Goal: Task Accomplishment & Management: Use online tool/utility

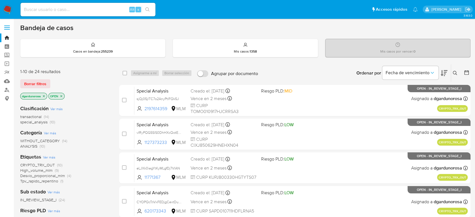
click at [455, 73] on icon at bounding box center [455, 73] width 5 height 5
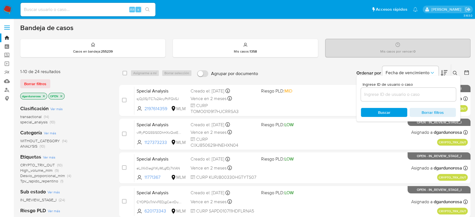
click at [435, 95] on input at bounding box center [408, 94] width 95 height 7
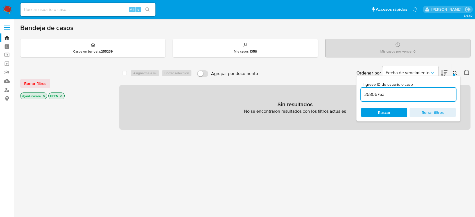
click at [432, 97] on input "25806763" at bounding box center [408, 94] width 95 height 7
type input "25806763"
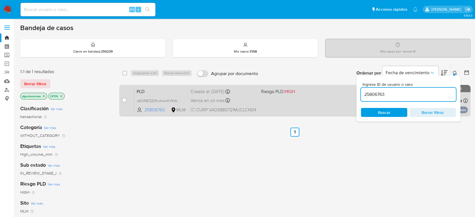
click at [288, 101] on div "PLD x6CW872ZrRvcKomKVFsVDUov 25806763 MLM Riesgo PLD: HIGH Creado el: 12/09/202…" at bounding box center [301, 100] width 334 height 28
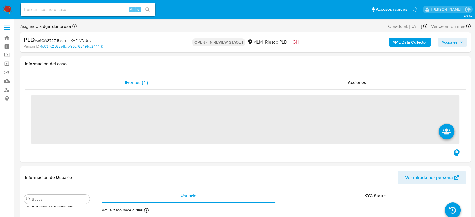
scroll to position [278, 0]
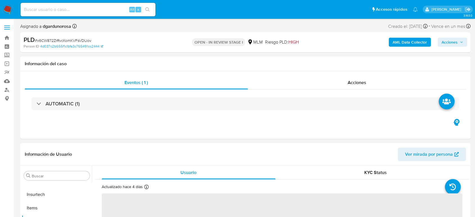
select select "10"
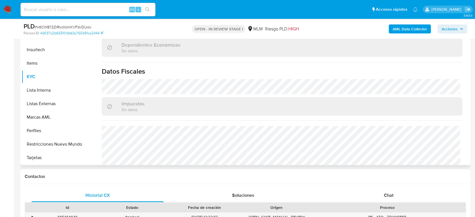
scroll to position [350, 0]
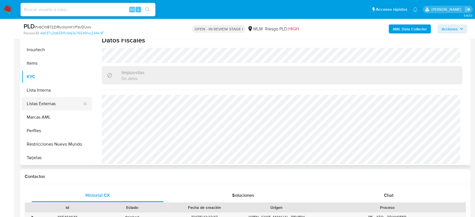
click at [39, 105] on button "Listas Externas" at bounding box center [55, 104] width 66 height 14
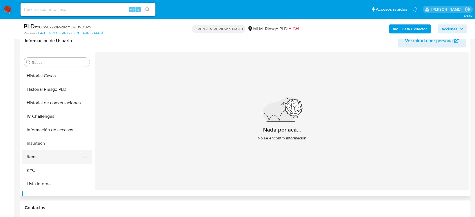
scroll to position [185, 0]
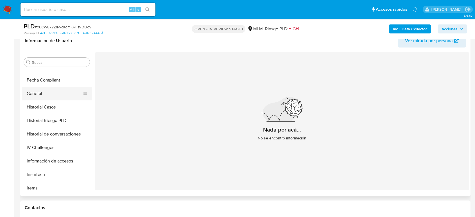
click at [49, 91] on button "General" at bounding box center [55, 94] width 66 height 14
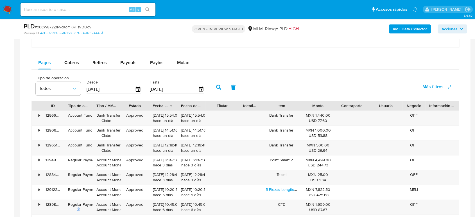
scroll to position [375, 0]
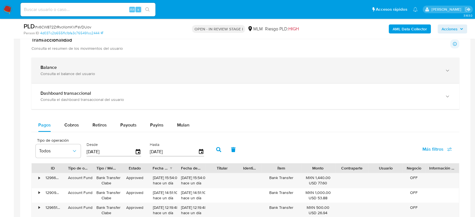
click at [93, 66] on div "Balance Consulta el balance del usuario" at bounding box center [246, 71] width 428 height 26
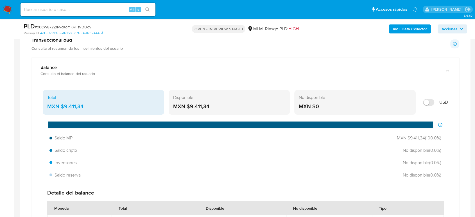
drag, startPoint x: 89, startPoint y: 109, endPoint x: 61, endPoint y: 112, distance: 27.7
click at [61, 111] on div "Total MXN $9.411,34" at bounding box center [104, 102] width 122 height 25
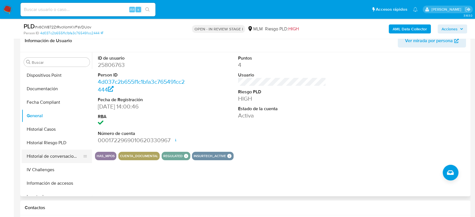
scroll to position [122, 0]
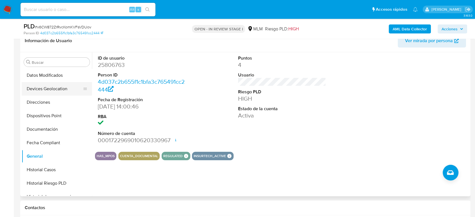
click at [57, 92] on button "Devices Geolocation" at bounding box center [55, 89] width 66 height 14
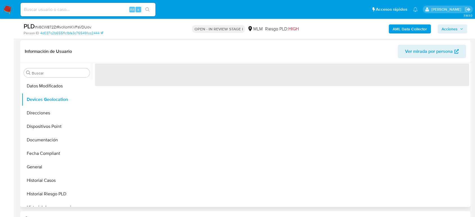
scroll to position [94, 0]
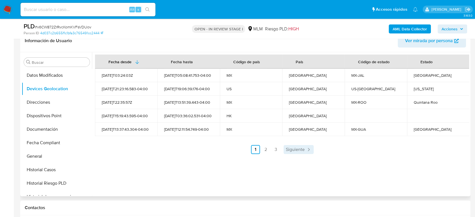
click at [293, 153] on link "Siguiente" at bounding box center [299, 149] width 30 height 9
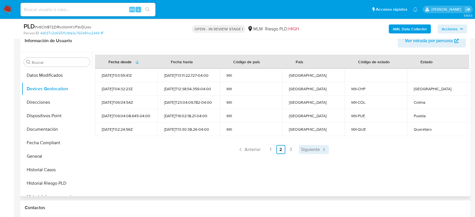
click at [314, 147] on span "Siguiente" at bounding box center [310, 149] width 19 height 5
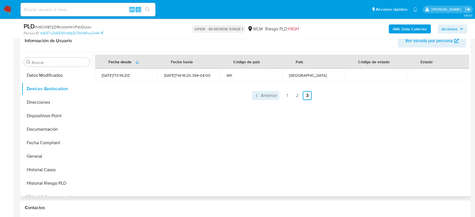
click at [262, 96] on span "Anterior" at bounding box center [269, 95] width 16 height 5
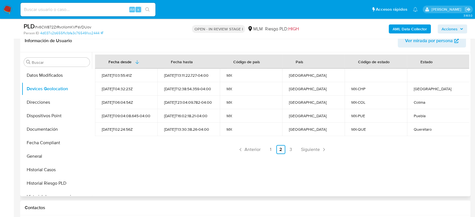
click at [245, 146] on link "Anterior" at bounding box center [249, 149] width 27 height 9
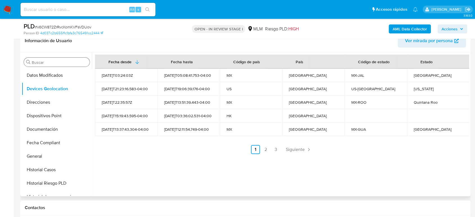
click at [75, 59] on div "Buscar" at bounding box center [57, 62] width 66 height 9
click at [75, 61] on input "Buscar" at bounding box center [60, 62] width 56 height 5
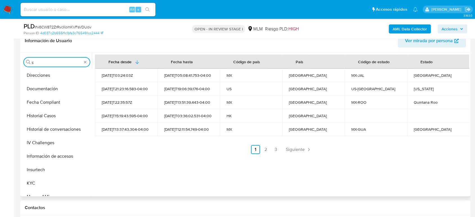
scroll to position [0, 0]
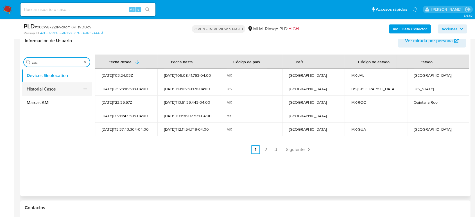
type input "cas"
click at [50, 87] on button "Historial Casos" at bounding box center [55, 89] width 66 height 14
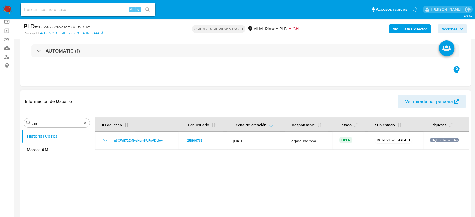
scroll to position [31, 0]
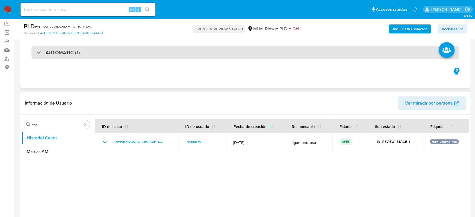
click at [106, 49] on div "AUTOMATIC (1)" at bounding box center [246, 52] width 428 height 13
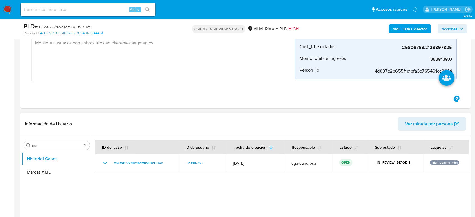
scroll to position [187, 0]
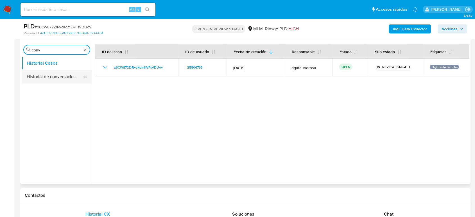
type input "conv"
click at [39, 78] on button "Historial de conversaciones" at bounding box center [55, 77] width 66 height 14
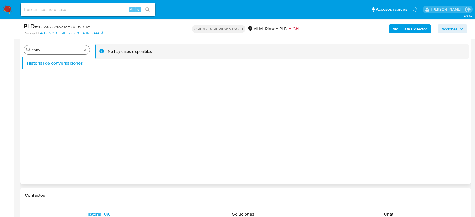
click at [85, 47] on div "Buscar conv" at bounding box center [57, 49] width 66 height 9
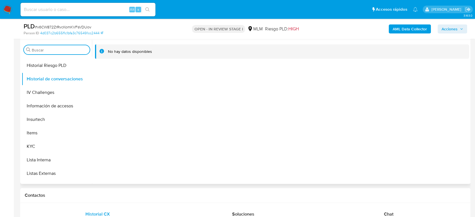
scroll to position [278, 0]
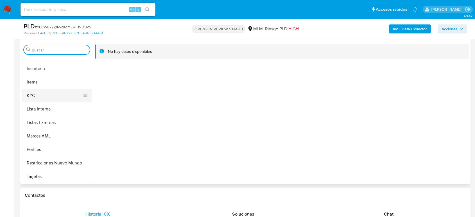
click at [27, 98] on button "KYC" at bounding box center [55, 96] width 66 height 14
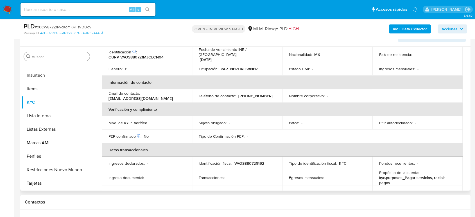
scroll to position [68, 0]
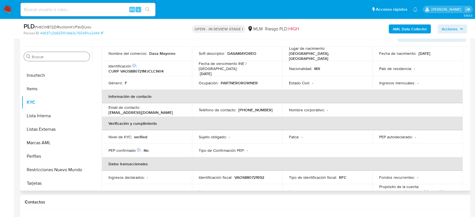
click at [257, 107] on p "(33) 15190427" at bounding box center [256, 109] width 34 height 5
copy p "15190427"
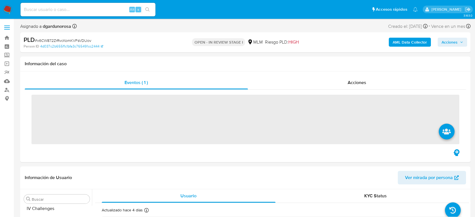
scroll to position [278, 0]
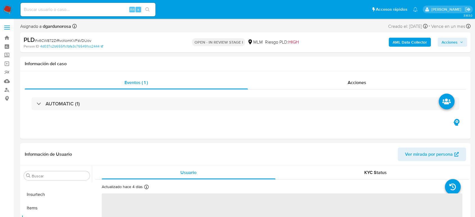
select select "10"
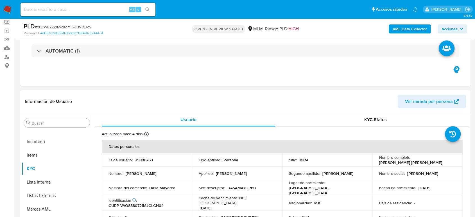
scroll to position [94, 0]
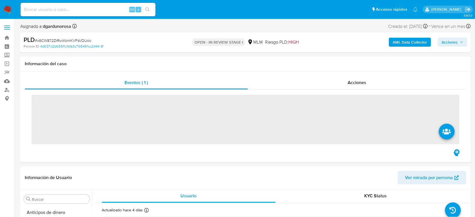
scroll to position [278, 0]
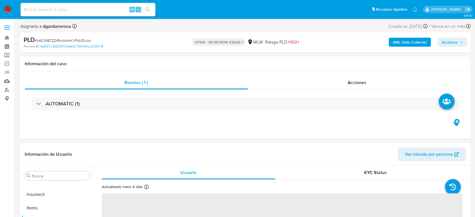
select select "10"
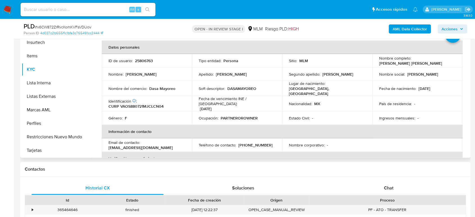
scroll to position [94, 0]
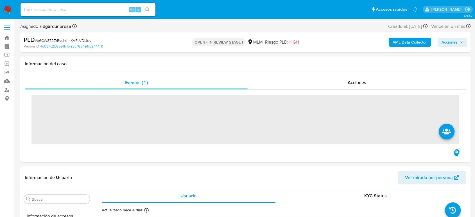
scroll to position [278, 0]
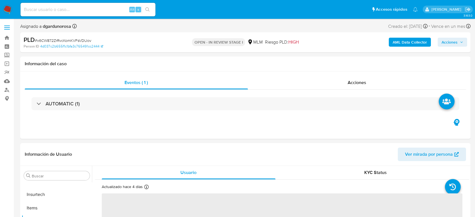
select select "10"
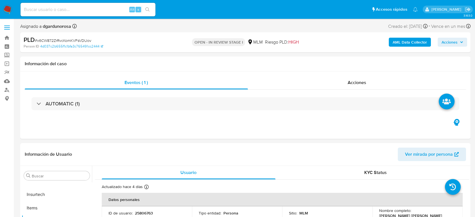
click at [7, 28] on label at bounding box center [7, 28] width 14 height 12
click at [0, 0] on input "checkbox" at bounding box center [0, 0] width 0 height 0
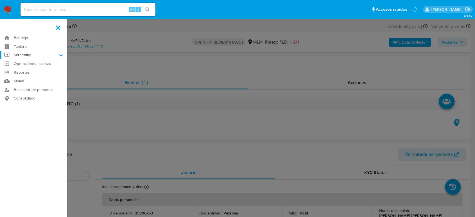
click at [21, 57] on label "Screening" at bounding box center [33, 55] width 67 height 9
click at [0, 0] on input "Screening" at bounding box center [0, 0] width 0 height 0
click at [28, 78] on link "Herramientas" at bounding box center [33, 77] width 67 height 7
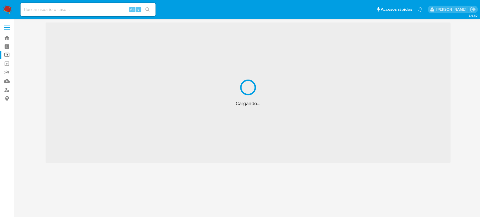
click at [57, 13] on div "Alt s" at bounding box center [88, 10] width 135 height 14
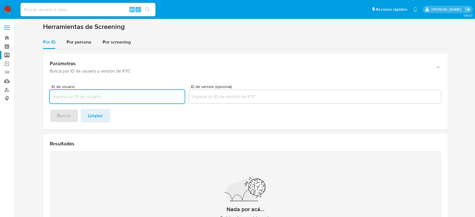
click at [56, 10] on input at bounding box center [88, 9] width 135 height 7
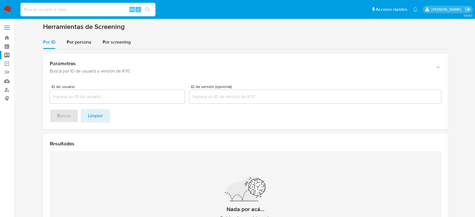
paste input "1019040743"
type input "1019040743"
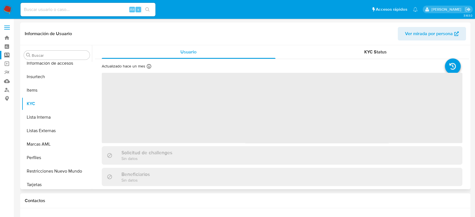
scroll to position [278, 0]
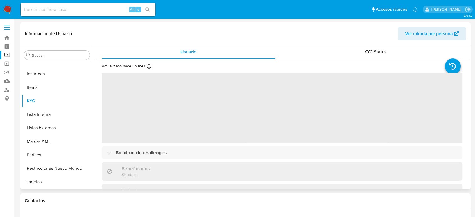
select select "10"
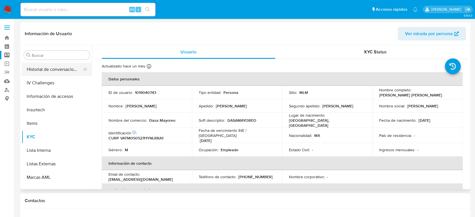
scroll to position [185, 0]
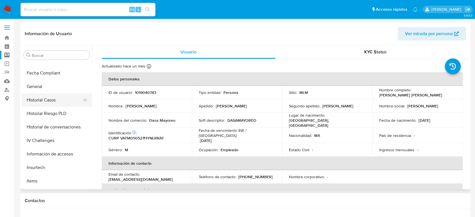
click at [52, 101] on button "Historial Casos" at bounding box center [55, 100] width 66 height 14
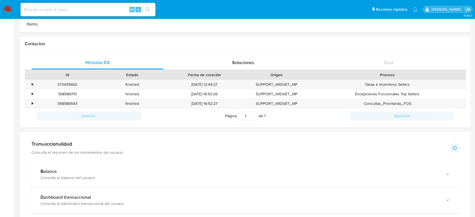
scroll to position [187, 0]
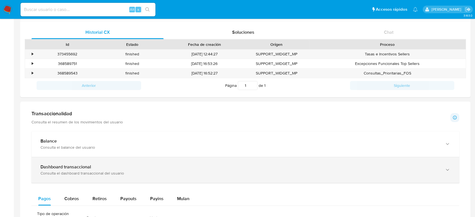
click at [120, 159] on div "Dashboard transaccional Consulta el dashboard transaccional del usuario" at bounding box center [246, 170] width 428 height 26
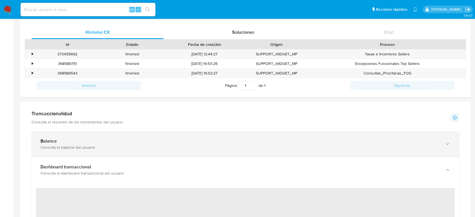
click at [118, 153] on div "Balance Consulta el balance del usuario" at bounding box center [246, 144] width 428 height 26
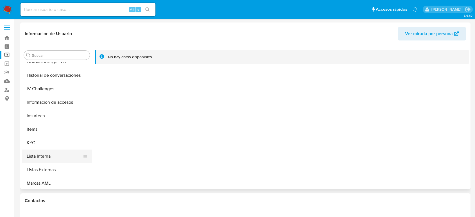
scroll to position [247, 0]
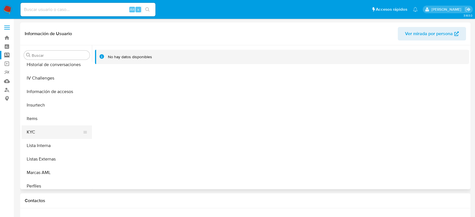
click at [37, 131] on button "KYC" at bounding box center [55, 132] width 66 height 14
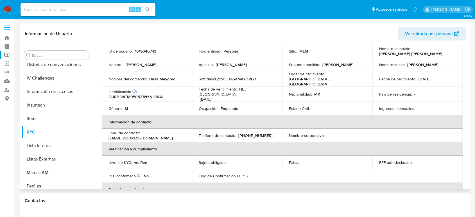
scroll to position [31, 0]
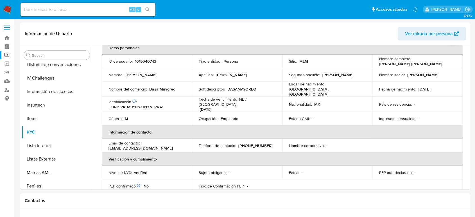
click at [65, 14] on div "Alt s" at bounding box center [88, 10] width 135 height 14
click at [64, 8] on input at bounding box center [88, 9] width 135 height 7
paste input "1094895110"
type input "1094895110"
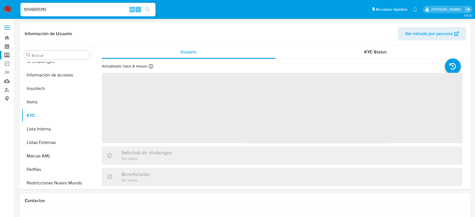
scroll to position [278, 0]
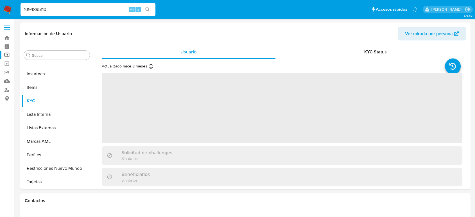
select select "10"
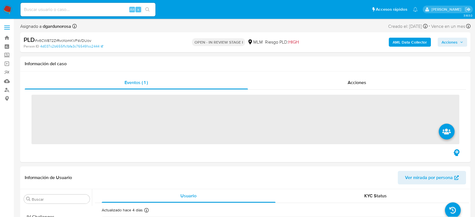
scroll to position [278, 0]
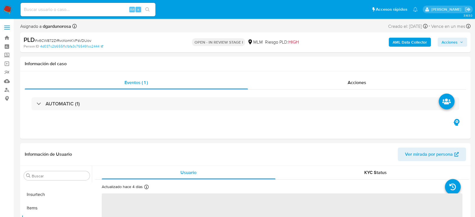
select select "10"
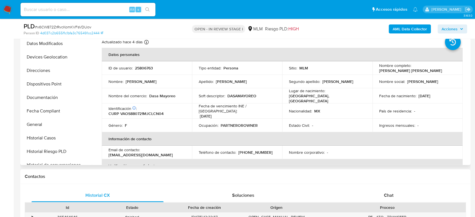
scroll to position [122, 0]
click at [43, 95] on button "Documentación" at bounding box center [55, 98] width 66 height 14
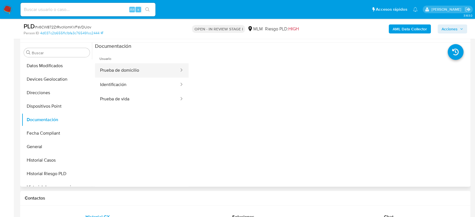
scroll to position [94, 0]
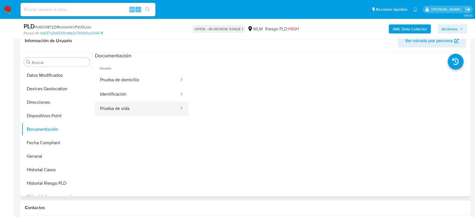
click at [138, 113] on button "Prueba de vida" at bounding box center [137, 109] width 85 height 14
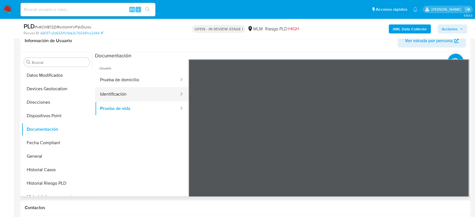
click at [120, 95] on button "Identificación" at bounding box center [137, 94] width 85 height 14
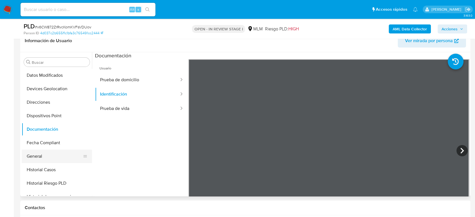
click at [44, 161] on button "General" at bounding box center [55, 157] width 66 height 14
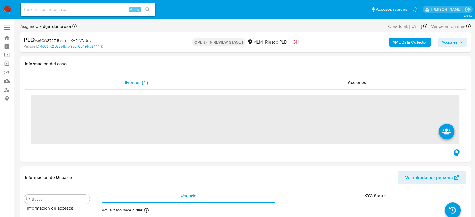
scroll to position [278, 0]
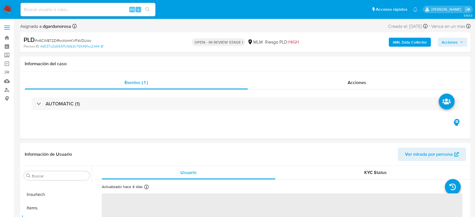
select select "10"
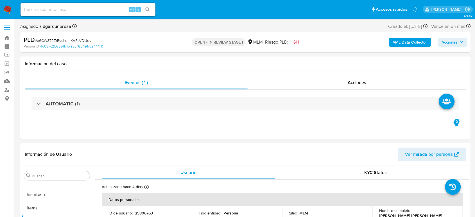
click at [115, 10] on input at bounding box center [88, 9] width 135 height 7
paste input "1094895110"
type input "1094895110"
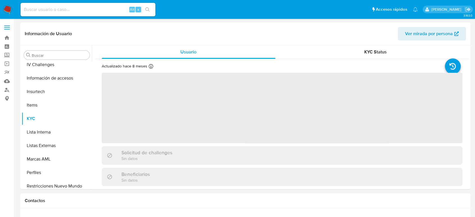
scroll to position [278, 0]
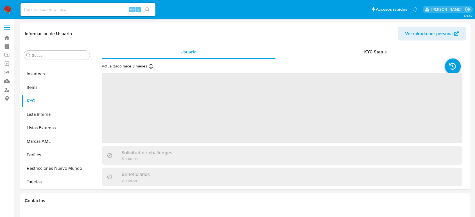
select select "10"
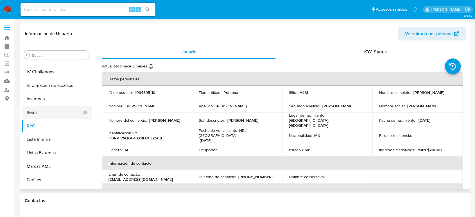
scroll to position [216, 0]
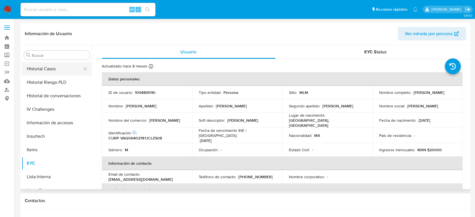
click at [39, 72] on button "Historial Casos" at bounding box center [55, 69] width 66 height 14
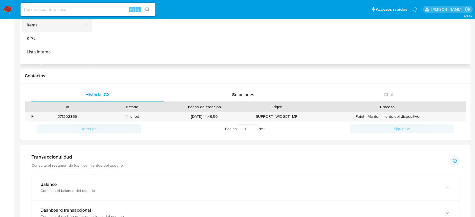
scroll to position [62, 0]
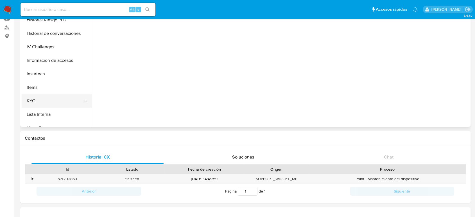
click at [36, 98] on button "KYC" at bounding box center [55, 101] width 66 height 14
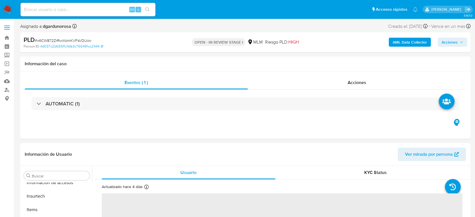
scroll to position [278, 0]
select select "10"
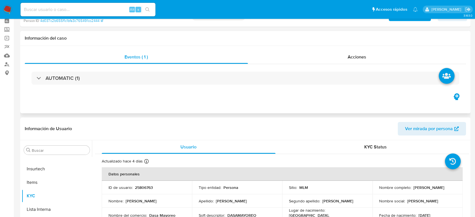
scroll to position [94, 0]
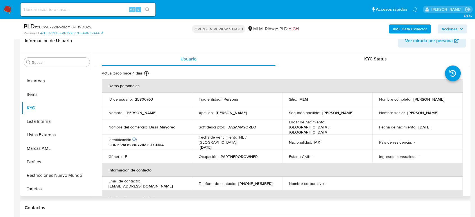
click at [141, 99] on p "25806763" at bounding box center [144, 99] width 18 height 5
copy p "25806763"
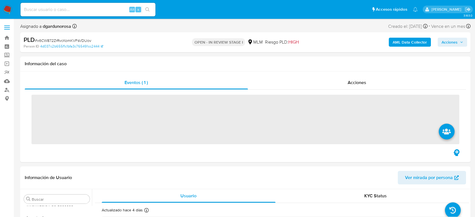
scroll to position [278, 0]
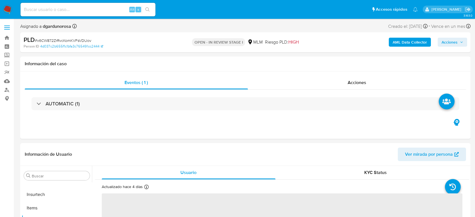
select select "10"
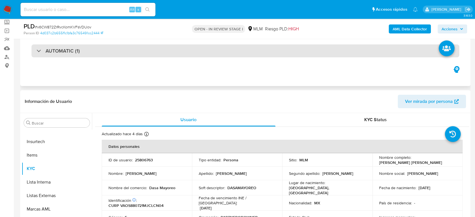
scroll to position [94, 0]
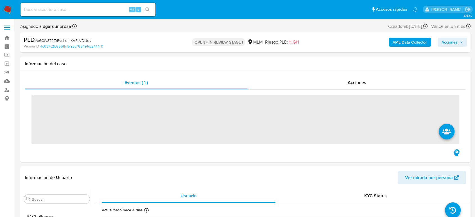
scroll to position [278, 0]
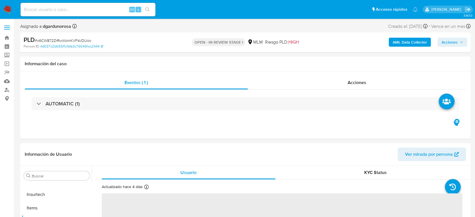
select select "10"
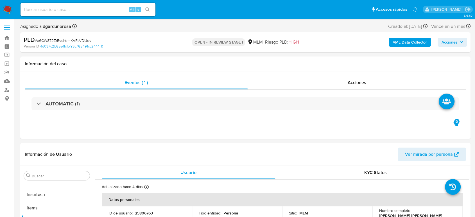
click at [7, 25] on span at bounding box center [7, 25] width 6 height 1
click at [0, 0] on input "checkbox" at bounding box center [0, 0] width 0 height 0
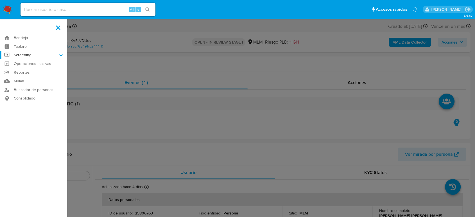
click at [26, 53] on label "Screening" at bounding box center [33, 55] width 67 height 9
click at [0, 0] on input "Screening" at bounding box center [0, 0] width 0 height 0
click at [28, 75] on link "Herramientas" at bounding box center [33, 77] width 67 height 7
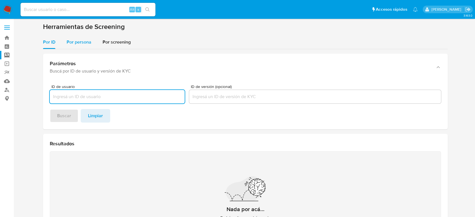
click at [79, 43] on span "Por persona" at bounding box center [79, 42] width 25 height 6
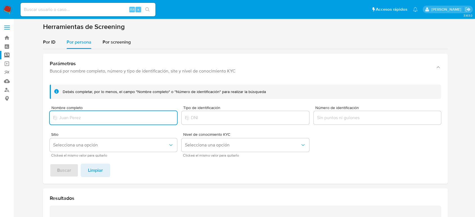
click at [105, 118] on input "Nombre completo" at bounding box center [113, 117] width 127 height 7
click at [50, 164] on button "Buscar" at bounding box center [64, 171] width 29 height 14
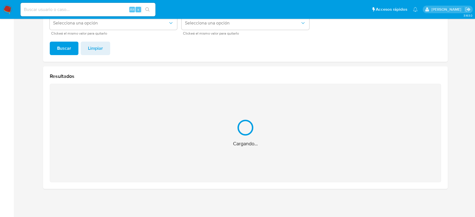
scroll to position [33, 0]
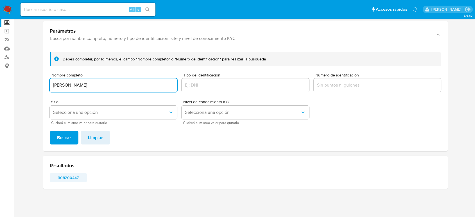
click at [66, 181] on span "308200447" at bounding box center [68, 178] width 29 height 8
drag, startPoint x: 114, startPoint y: 85, endPoint x: 3, endPoint y: 84, distance: 111.1
click at [3, 84] on section "Bandeja Tablero Screening Búsqueda en Listas Watchlist Herramientas Operaciones…" at bounding box center [237, 92] width 475 height 250
click at [50, 131] on button "Buscar" at bounding box center [64, 138] width 29 height 14
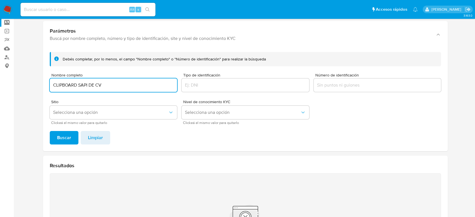
drag, startPoint x: 116, startPoint y: 87, endPoint x: 0, endPoint y: 81, distance: 116.4
click at [0, 81] on section "Bandeja Tablero Screening Búsqueda en Listas Watchlist Herramientas Operaciones…" at bounding box center [237, 137] width 475 height 340
paste input "PCONCEPT SA DE CV"
click at [50, 131] on button "Buscar" at bounding box center [64, 138] width 29 height 14
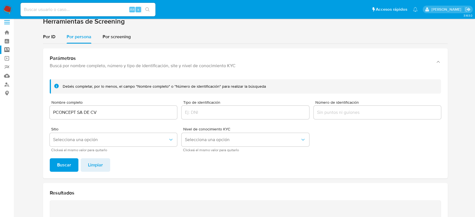
scroll to position [0, 0]
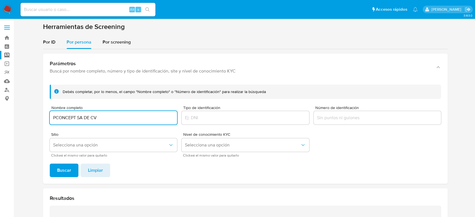
drag, startPoint x: 107, startPoint y: 118, endPoint x: 0, endPoint y: 119, distance: 107.2
click at [0, 118] on section "Bandeja Tablero Screening Búsqueda en Listas Watchlist Herramientas Operaciones…" at bounding box center [237, 170] width 475 height 340
paste input "DISEÑO Y PUBLICISVEN"
type input "DISEÑO Y PUBLICISVEN SA DE CV"
click at [50, 164] on button "Buscar" at bounding box center [64, 171] width 29 height 14
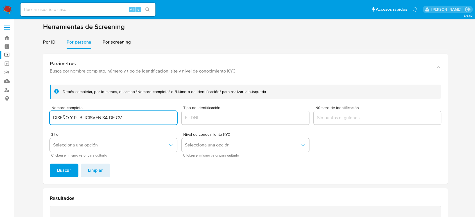
scroll to position [122, 0]
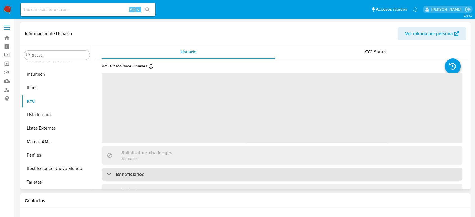
scroll to position [278, 0]
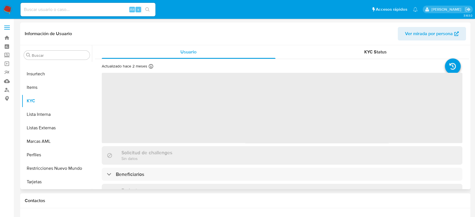
select select "10"
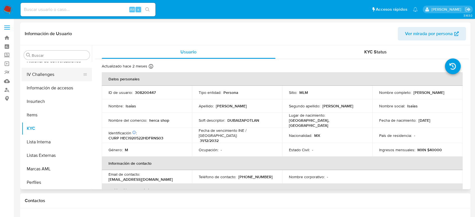
scroll to position [153, 0]
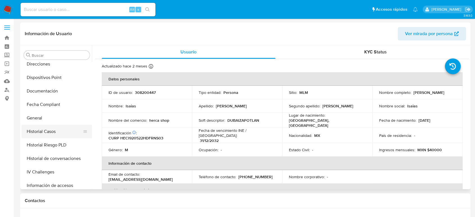
click at [45, 134] on button "Historial Casos" at bounding box center [55, 132] width 66 height 14
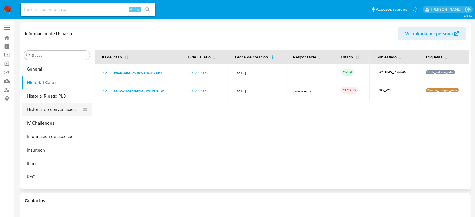
scroll to position [216, 0]
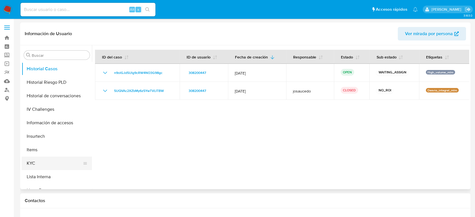
click at [32, 164] on button "KYC" at bounding box center [55, 164] width 66 height 14
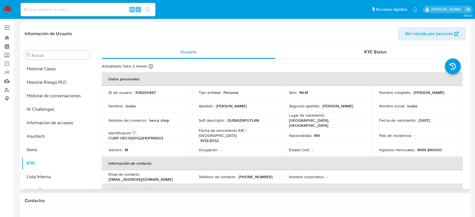
click at [134, 92] on div "ID de usuario : 308200447" at bounding box center [147, 92] width 77 height 5
copy p "308200447"
click at [226, 152] on td "Ocupación : -" at bounding box center [237, 150] width 90 height 14
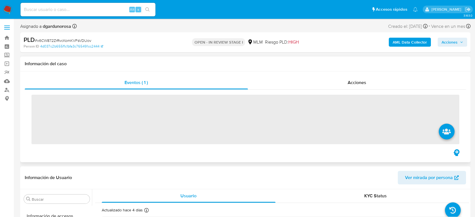
scroll to position [278, 0]
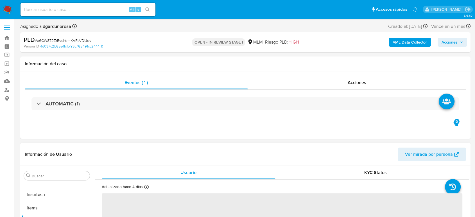
select select "10"
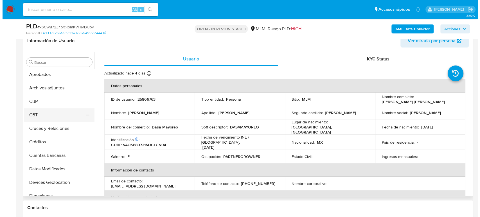
scroll to position [0, 0]
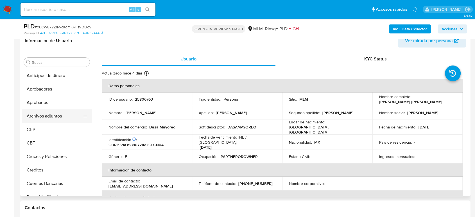
click at [49, 117] on button "Archivos adjuntos" at bounding box center [55, 116] width 66 height 14
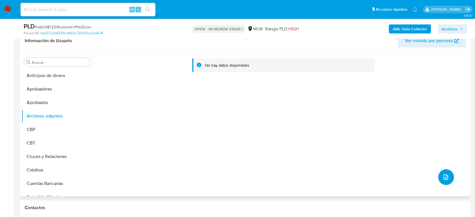
click at [444, 174] on icon "upload-file" at bounding box center [446, 177] width 7 height 7
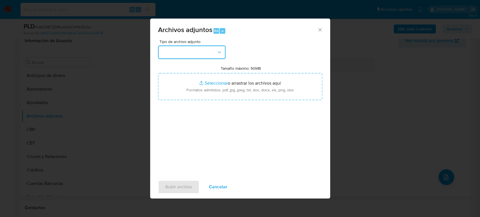
click at [183, 51] on button "button" at bounding box center [192, 53] width 68 height 14
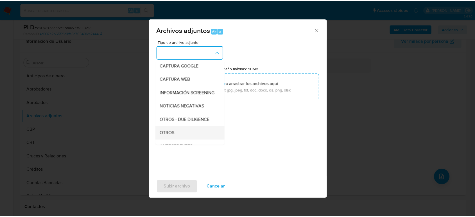
scroll to position [62, 0]
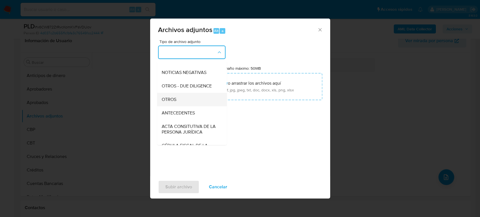
click at [192, 101] on div "OTROS" at bounding box center [189, 100] width 57 height 14
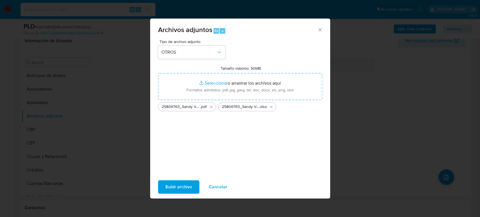
click at [183, 186] on span "Subir archivo" at bounding box center [178, 187] width 27 height 12
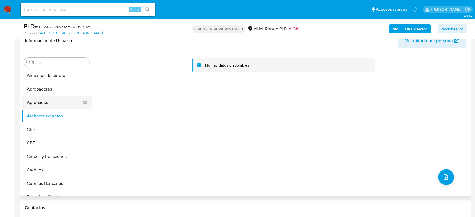
click at [33, 96] on button "Aprobados" at bounding box center [55, 103] width 66 height 14
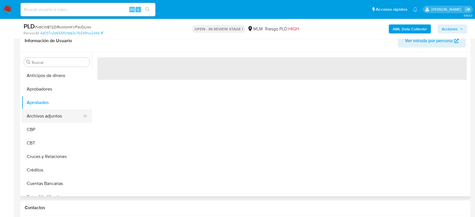
click at [45, 115] on button "Archivos adjuntos" at bounding box center [55, 116] width 66 height 14
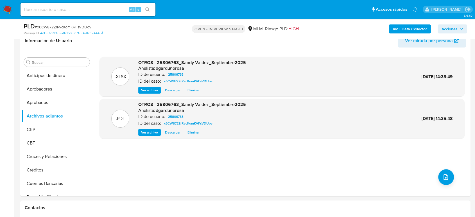
click at [446, 25] on span "Acciones" at bounding box center [450, 28] width 16 height 9
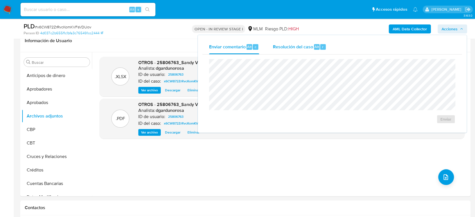
click at [279, 50] on div "Resolución del caso Alt r" at bounding box center [300, 47] width 54 height 15
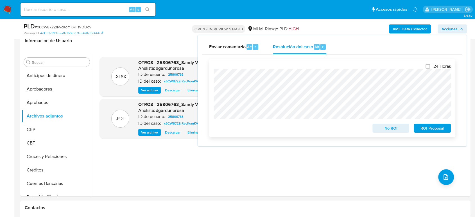
click at [444, 127] on span "ROI Proposal" at bounding box center [432, 128] width 29 height 8
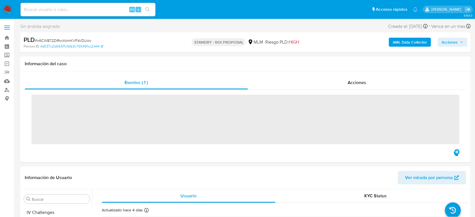
scroll to position [278, 0]
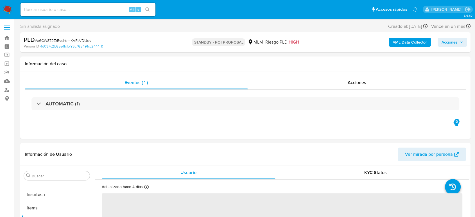
select select "10"
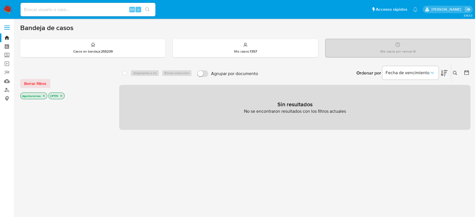
click at [455, 73] on icon at bounding box center [455, 73] width 5 height 5
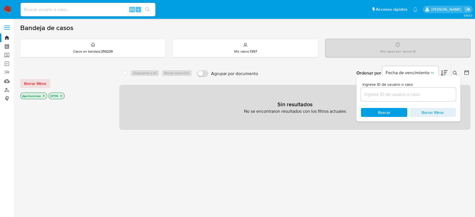
click at [426, 98] on input at bounding box center [408, 94] width 95 height 7
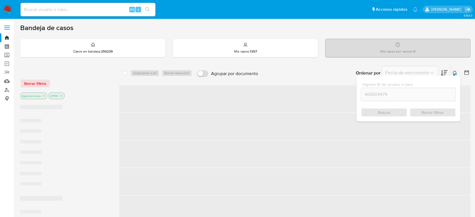
click at [416, 98] on div "468509474" at bounding box center [408, 95] width 95 height 14
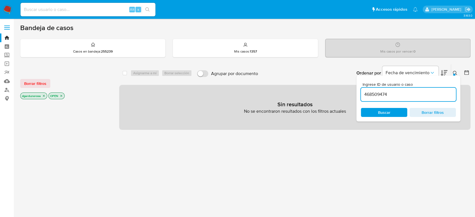
click at [410, 94] on input "468509474" at bounding box center [408, 94] width 95 height 7
type input "468509474"
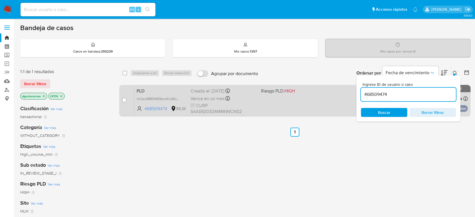
click at [312, 108] on div "PLD m1JswM80fcM3bnnKU6KymbLt 468509474 MLM Riesgo PLD: HIGH Creado el: 12/09/20…" at bounding box center [301, 100] width 334 height 28
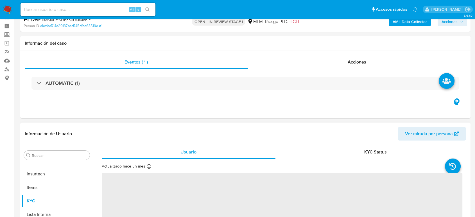
scroll to position [62, 0]
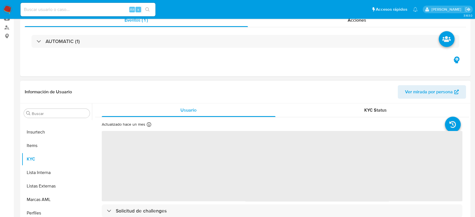
select select "10"
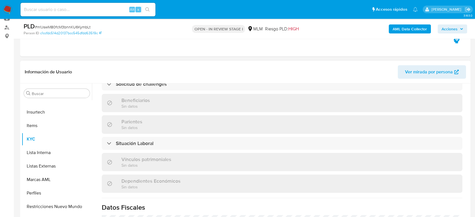
scroll to position [348, 0]
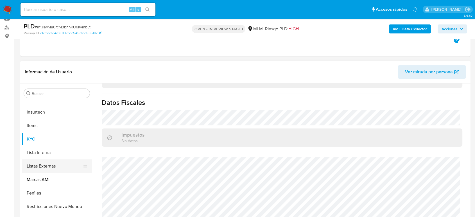
click at [42, 168] on button "Listas Externas" at bounding box center [55, 167] width 66 height 14
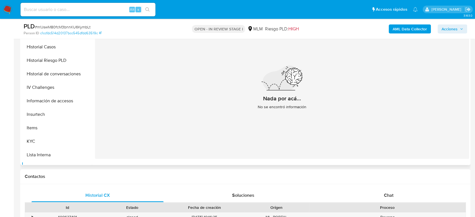
scroll to position [185, 0]
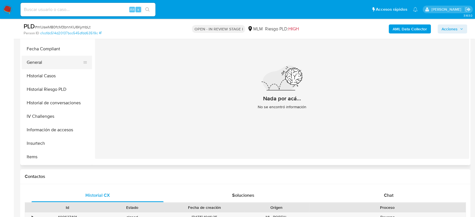
click at [48, 65] on button "General" at bounding box center [55, 63] width 66 height 14
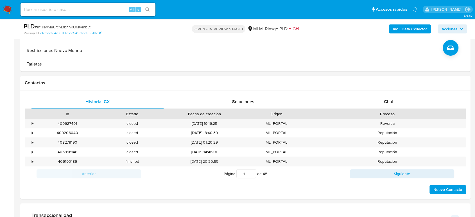
scroll to position [375, 0]
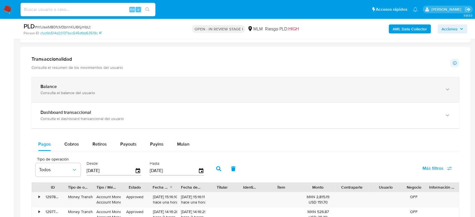
click at [132, 91] on div "Consulta el balance del usuario" at bounding box center [240, 92] width 399 height 5
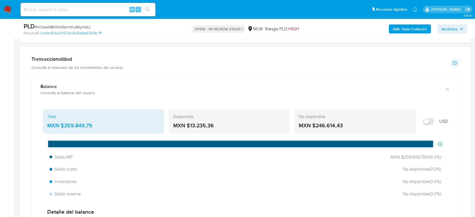
drag, startPoint x: 80, startPoint y: 123, endPoint x: 60, endPoint y: 125, distance: 19.2
click at [60, 125] on div "MXN $259.849,79" at bounding box center [103, 125] width 113 height 7
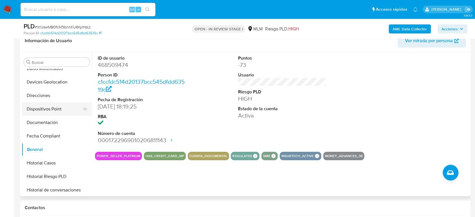
scroll to position [122, 0]
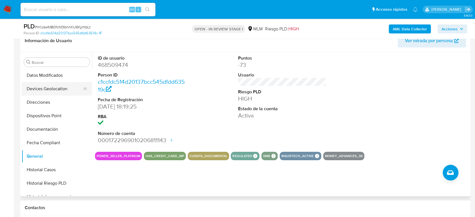
click at [63, 92] on button "Devices Geolocation" at bounding box center [55, 89] width 66 height 14
